Goal: Find specific page/section

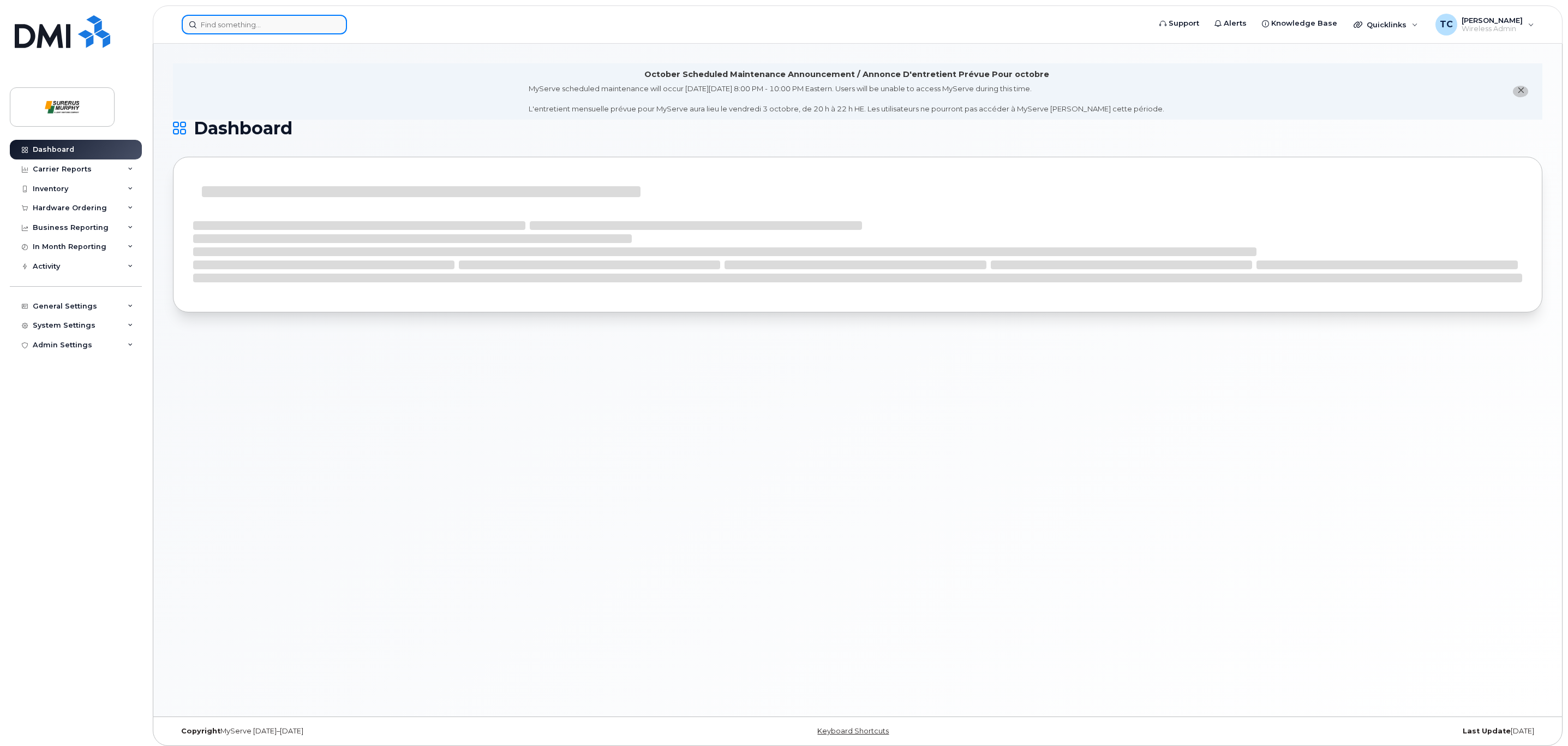
click at [223, 28] on input at bounding box center [265, 24] width 166 height 19
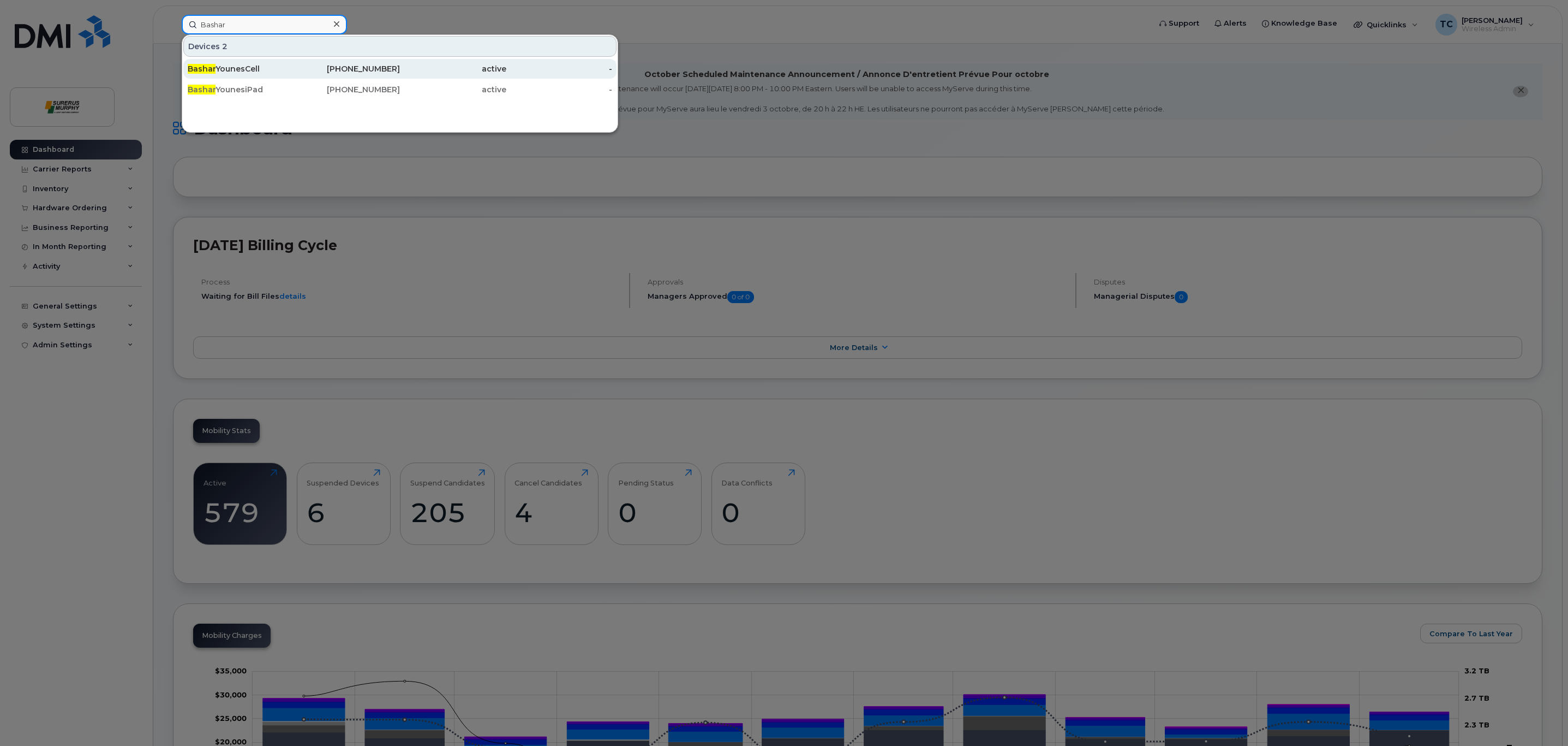
type input "Bashar"
click at [238, 68] on div "Bashar YounesCell" at bounding box center [241, 69] width 107 height 11
